Goal: Navigation & Orientation: Understand site structure

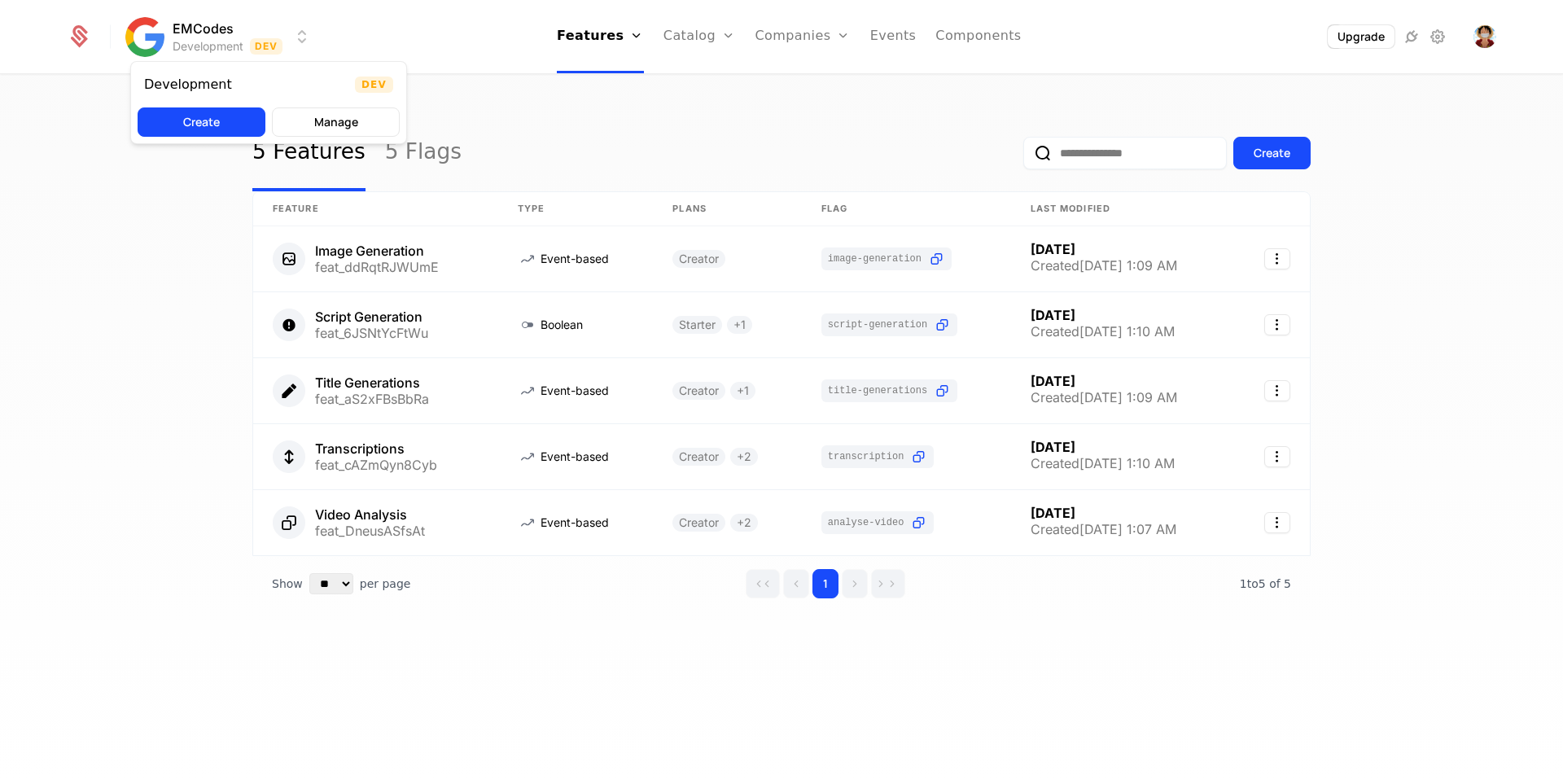
click at [310, 37] on html "EMCodes Development Dev Features Features Flags Catalog Plans Add Ons Credits C…" at bounding box center [782, 392] width 1563 height 784
click at [226, 120] on button "Create" at bounding box center [202, 122] width 128 height 29
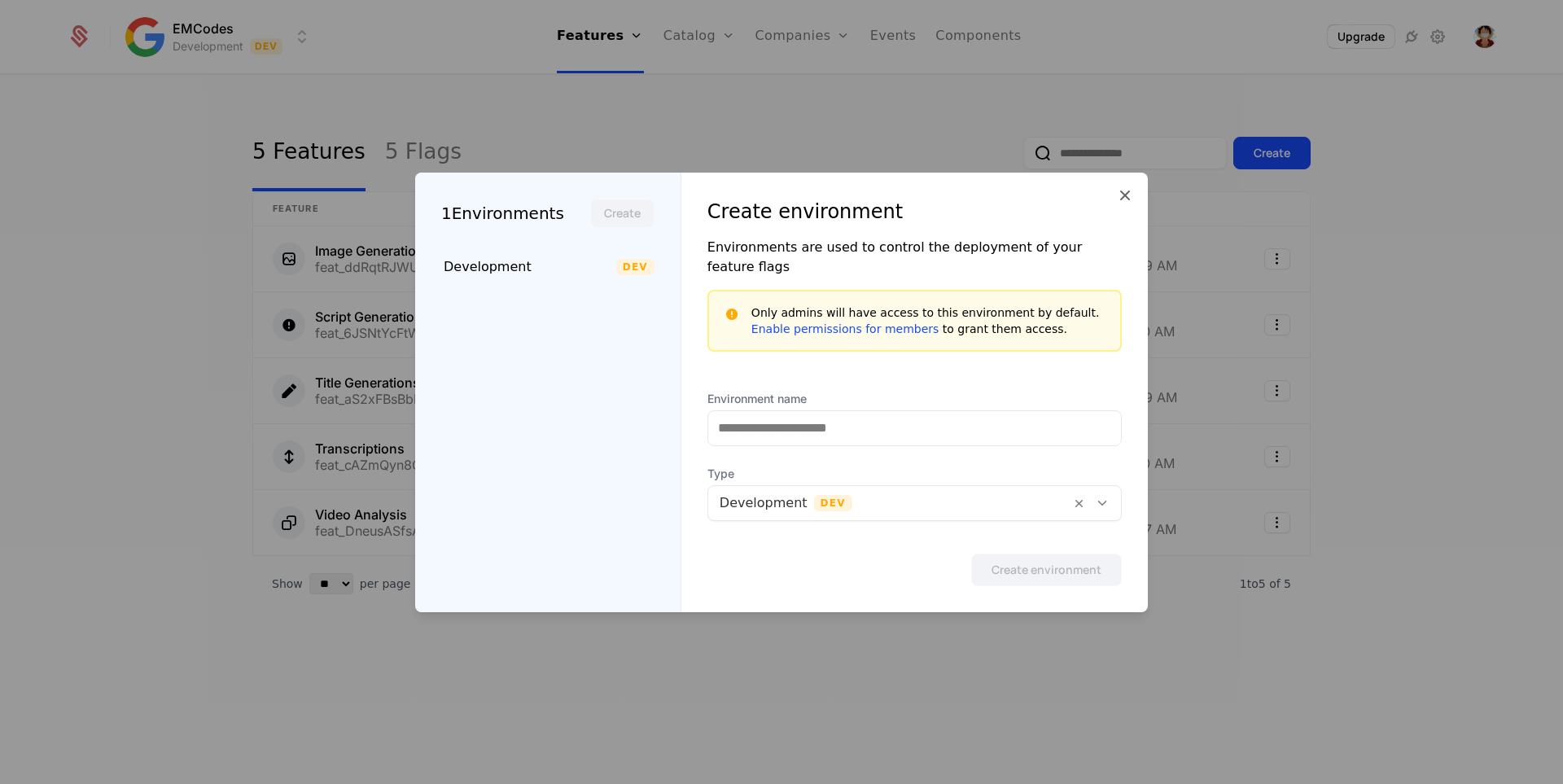
click at [1114, 219] on div "Create environment" at bounding box center [914, 211] width 414 height 26
click at [1124, 205] on icon at bounding box center [1125, 196] width 20 height 20
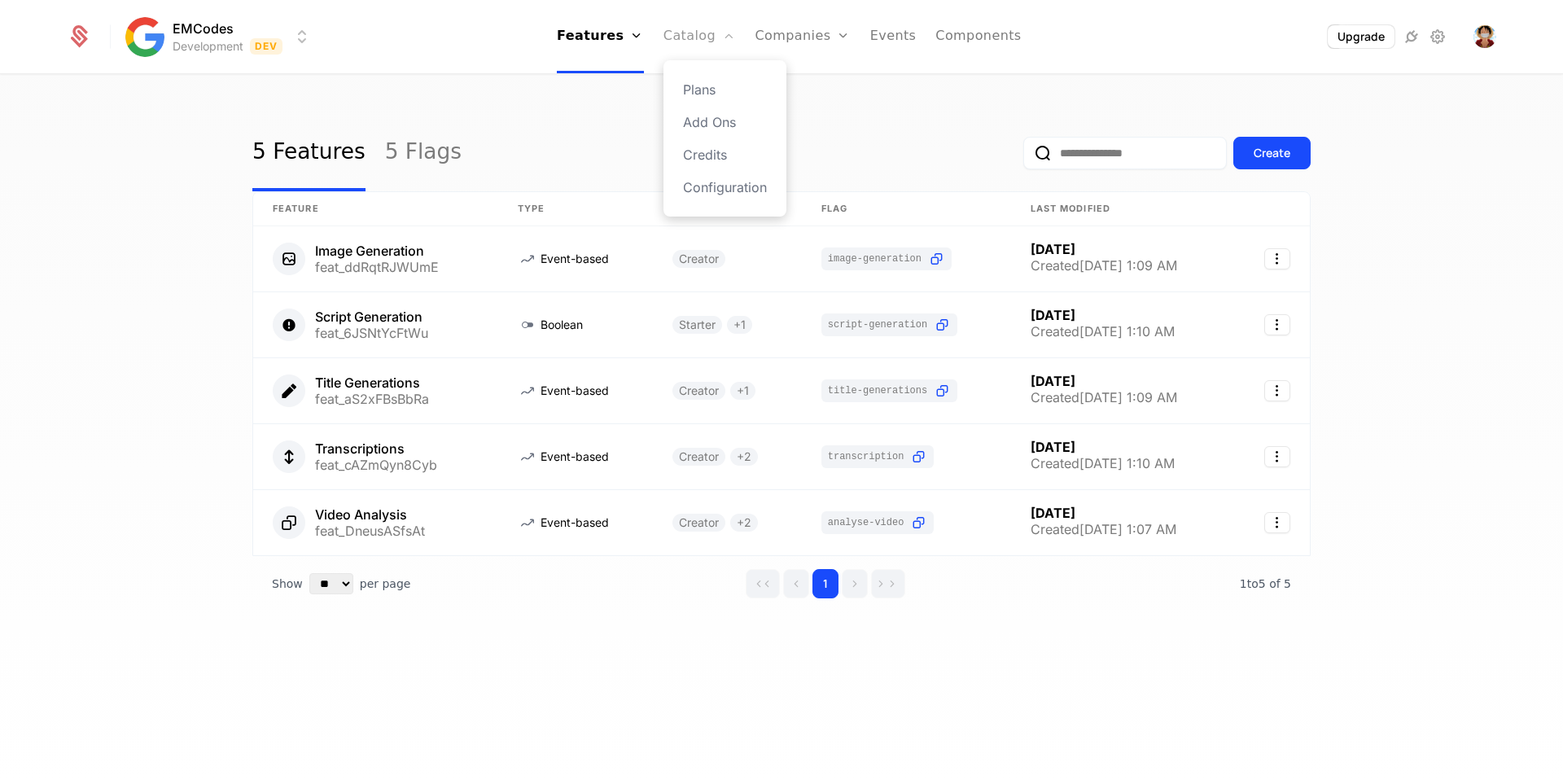
click at [701, 37] on link "Catalog" at bounding box center [699, 36] width 72 height 73
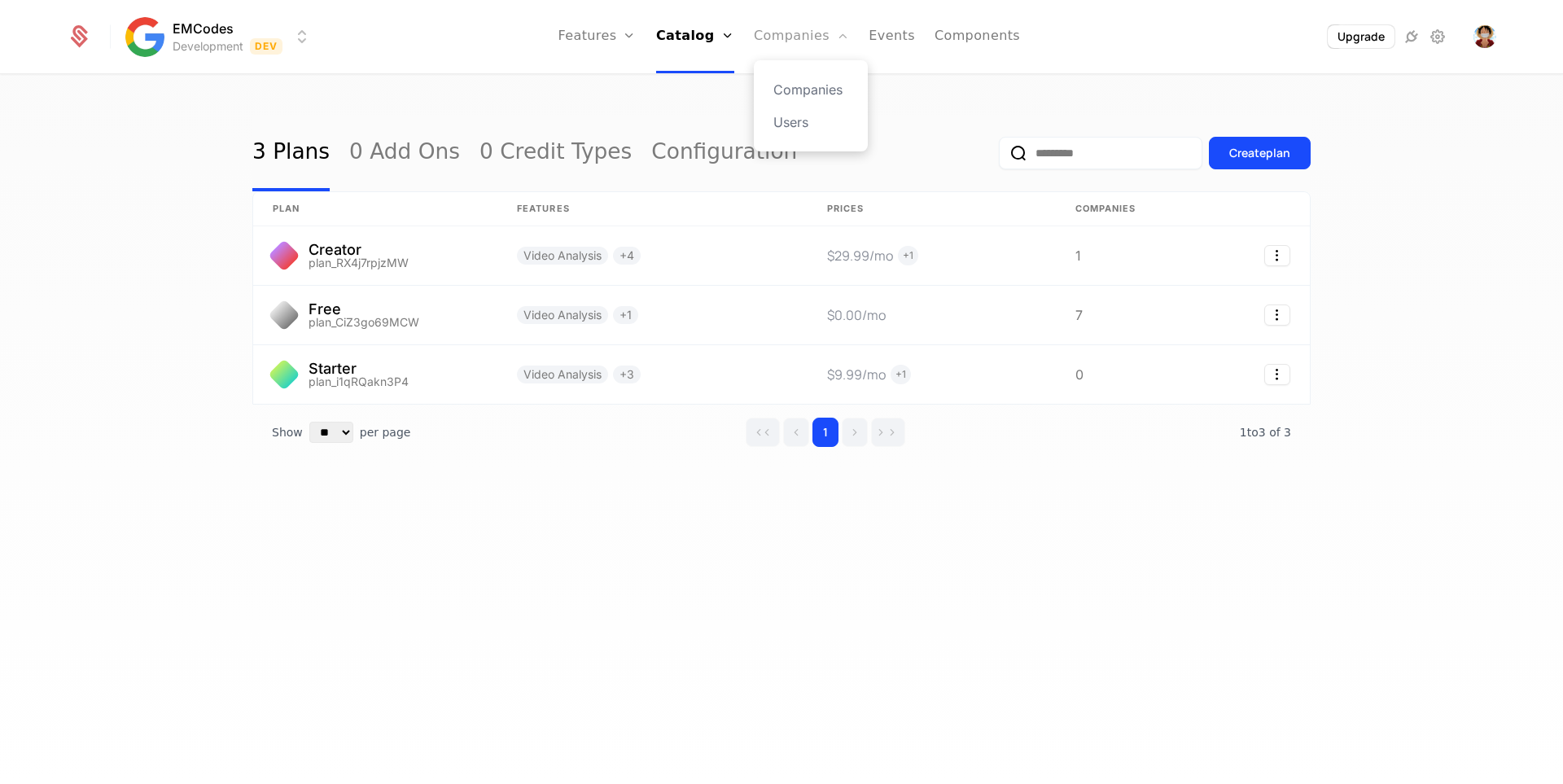
click at [791, 44] on link "Companies" at bounding box center [801, 36] width 95 height 73
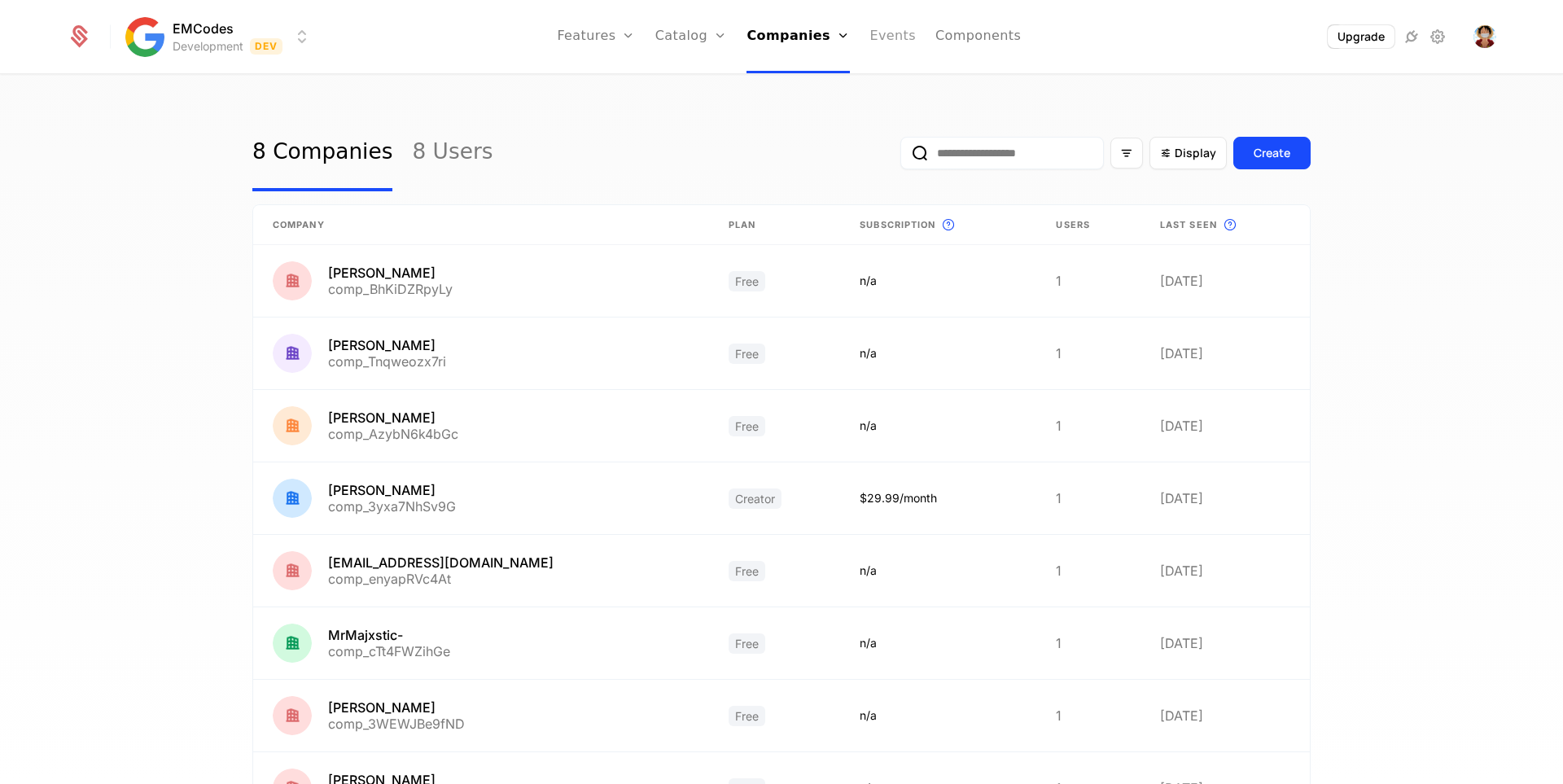
click at [896, 53] on link "Events" at bounding box center [893, 36] width 46 height 73
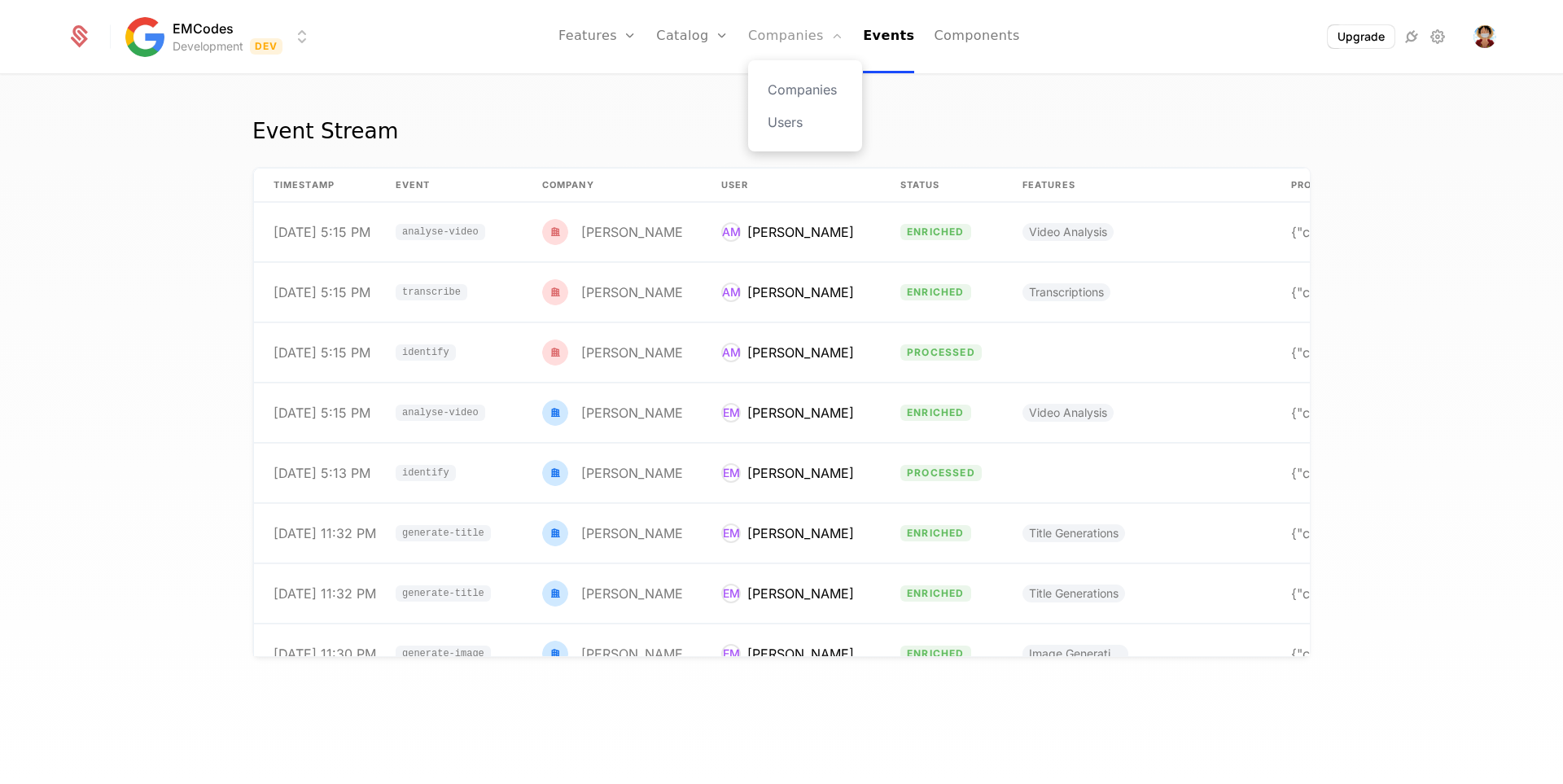
click at [784, 36] on link "Companies" at bounding box center [795, 36] width 95 height 73
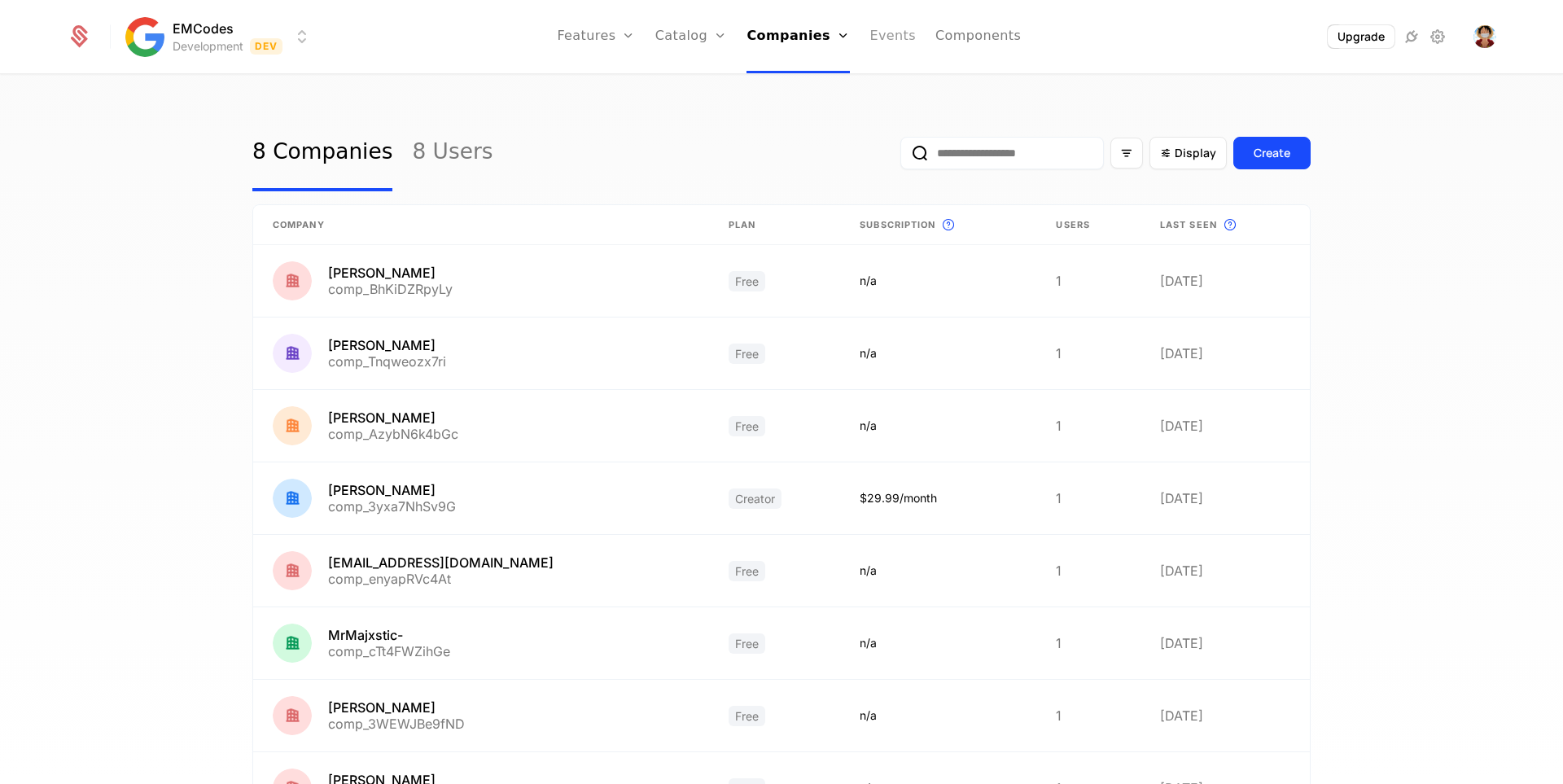
click at [880, 44] on link "Events" at bounding box center [893, 36] width 46 height 73
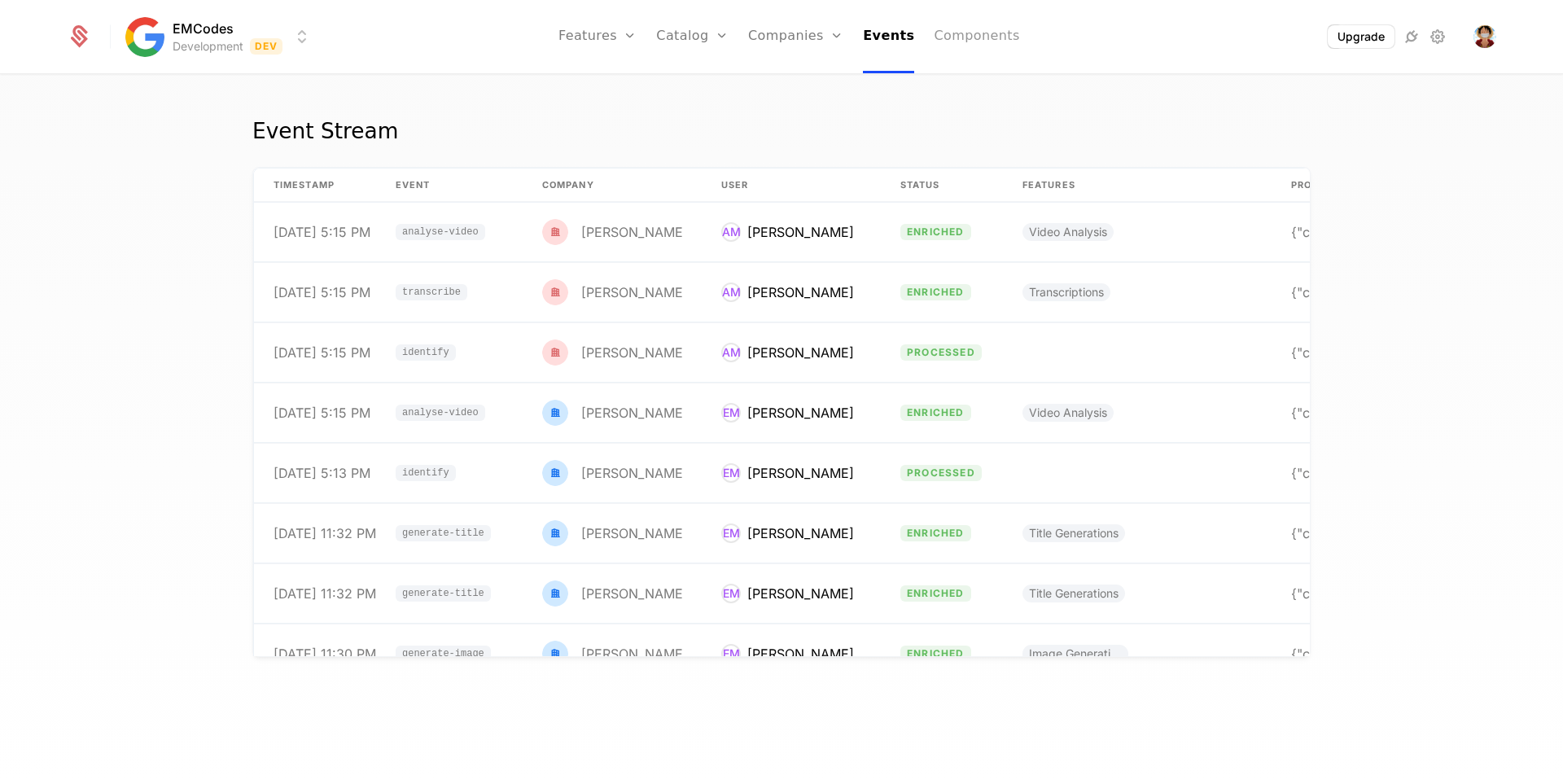
click at [971, 37] on link "Components" at bounding box center [976, 36] width 85 height 73
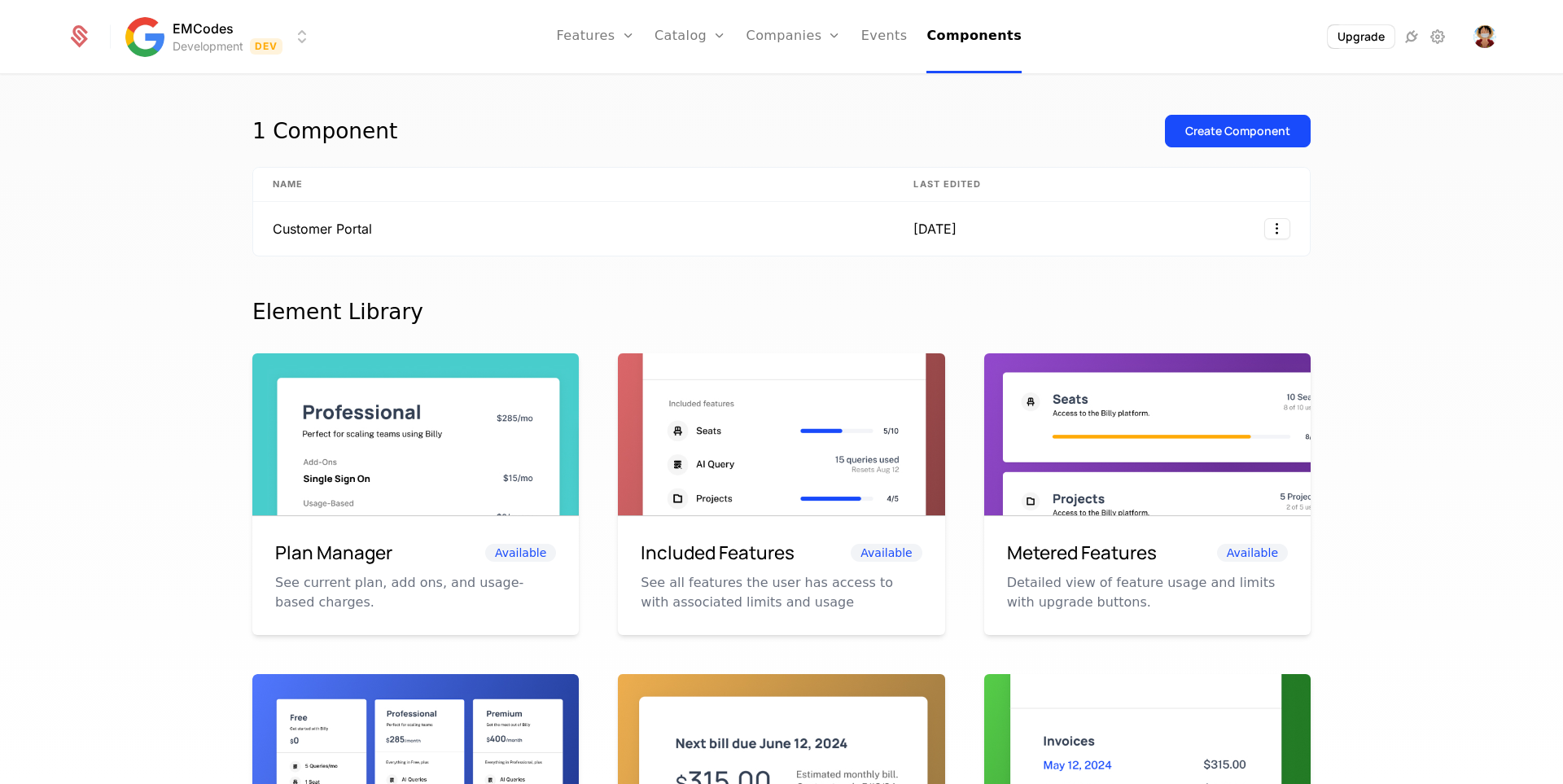
click at [309, 24] on html "EMCodes Development Dev Features Features Flags Catalog Plans Add Ons Credits C…" at bounding box center [782, 392] width 1563 height 784
click at [356, 134] on button "Manage" at bounding box center [336, 122] width 128 height 29
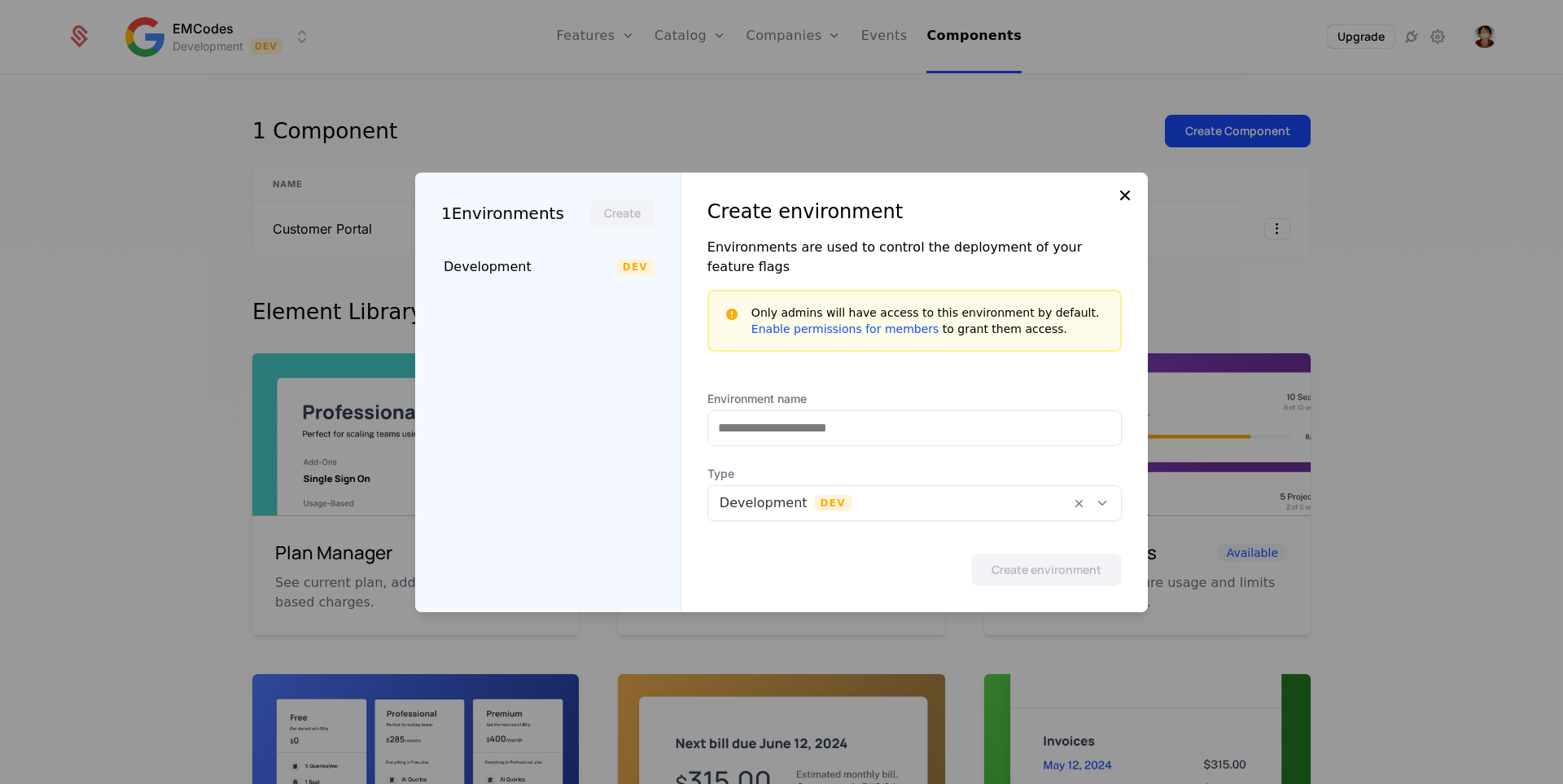
click at [1123, 205] on icon at bounding box center [1125, 196] width 20 height 20
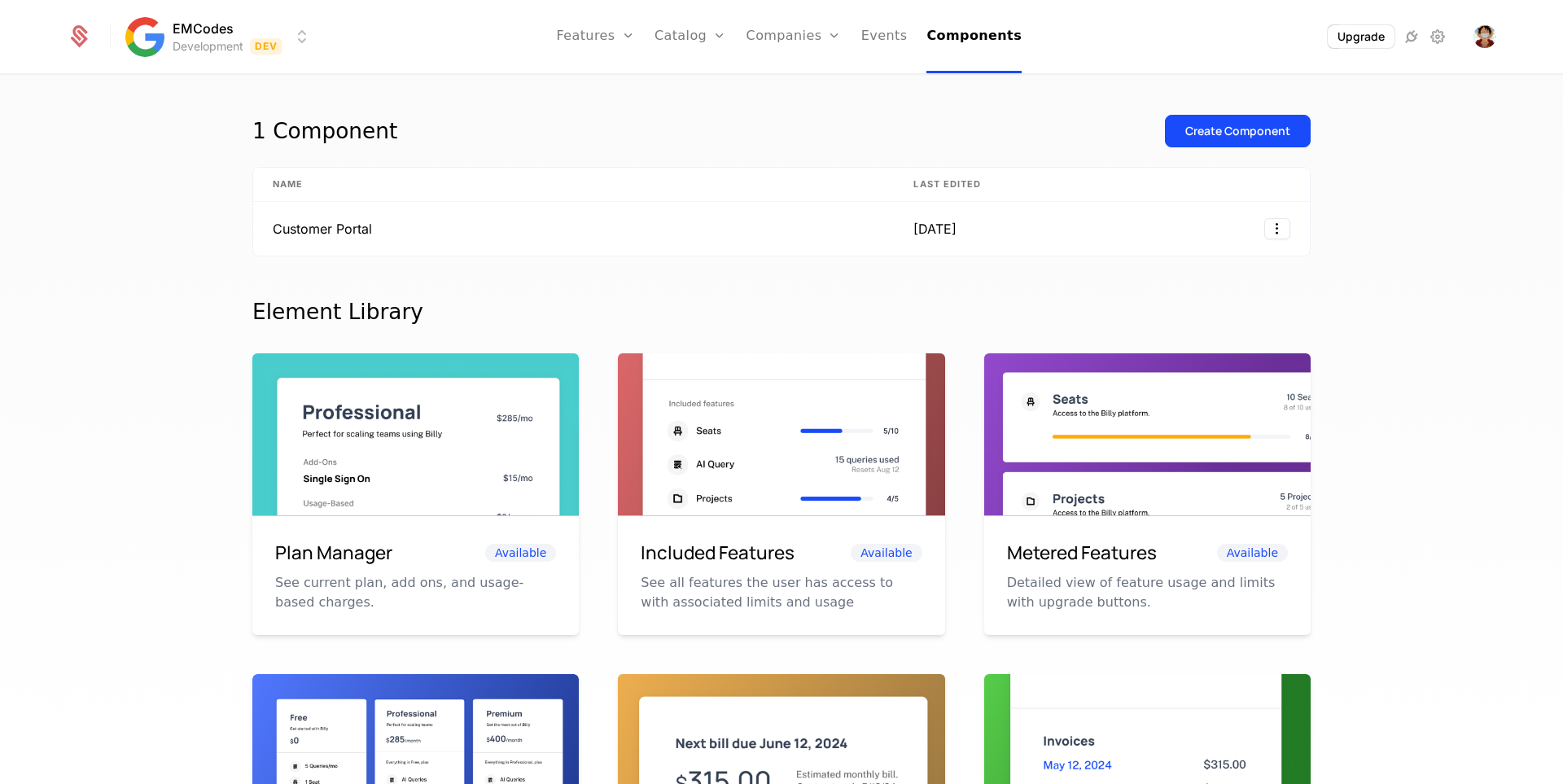
click at [223, 24] on html "EMCodes Development Dev Features Features Flags Catalog Plans Add Ons Credits C…" at bounding box center [782, 392] width 1563 height 784
click at [919, 106] on html "EMCodes Development Dev Features Features Flags Catalog Plans Add Ons Credits C…" at bounding box center [782, 392] width 1563 height 784
